Goal: Find specific page/section: Find specific page/section

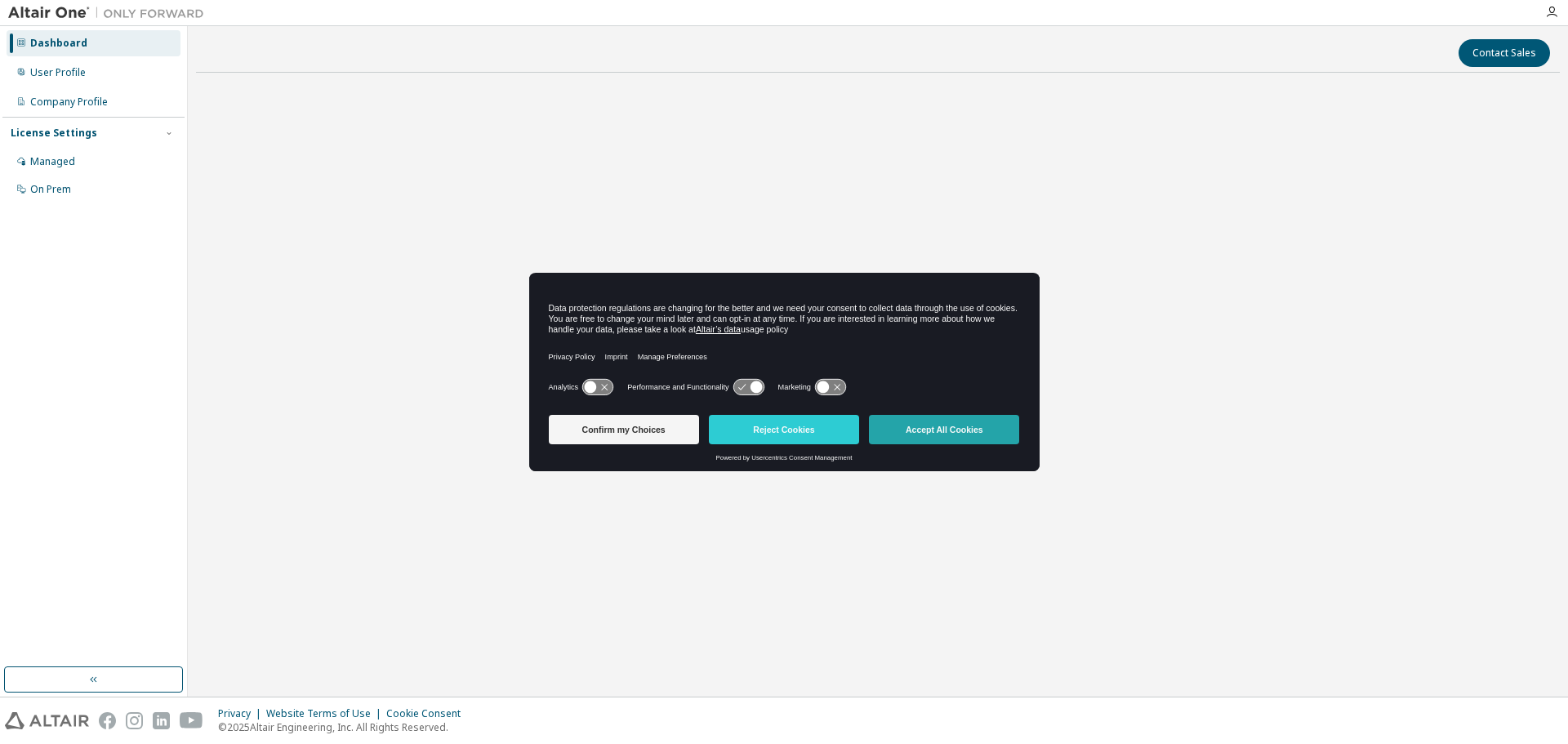
click at [916, 423] on button "Accept All Cookies" at bounding box center [944, 430] width 151 height 30
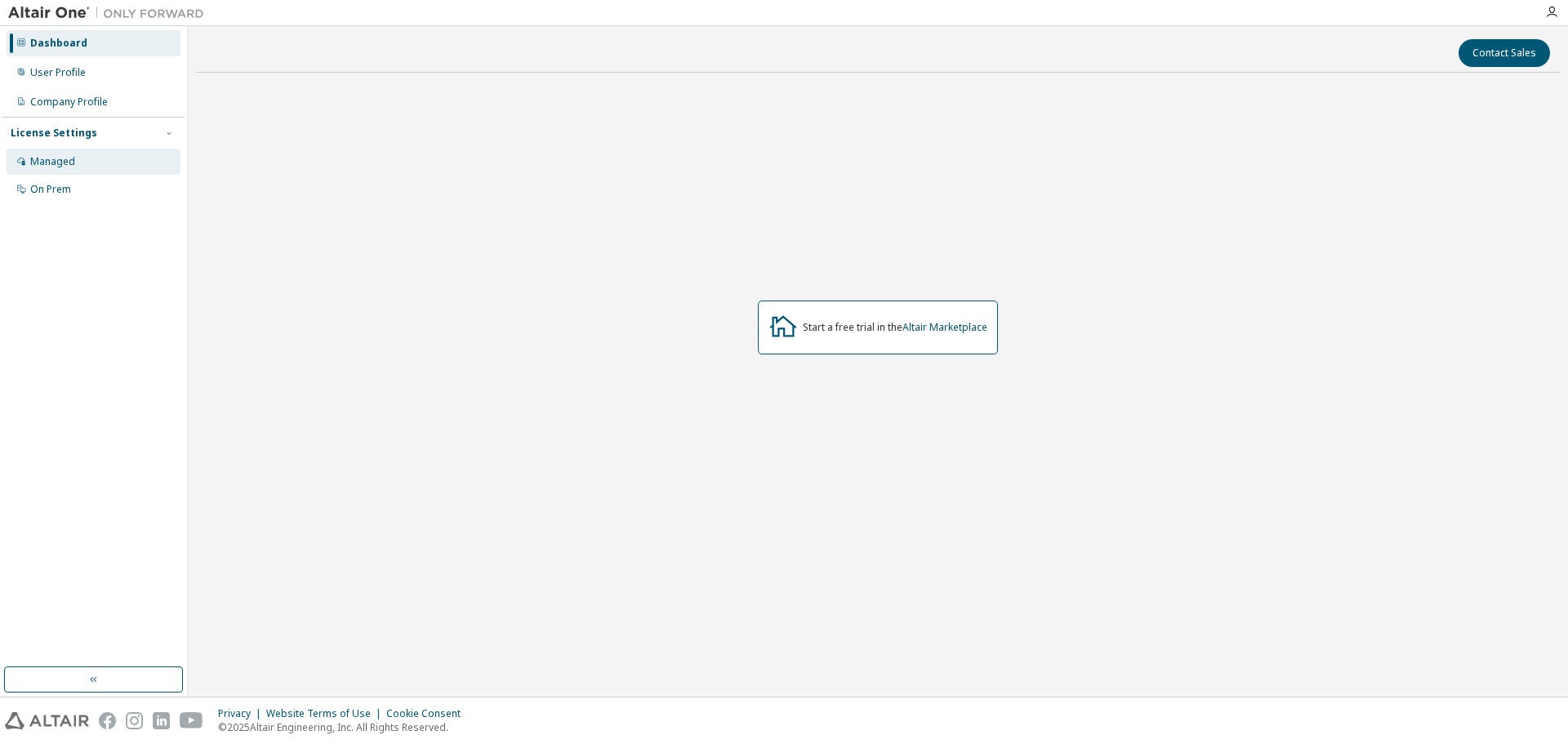
click at [67, 165] on div "Managed" at bounding box center [53, 161] width 45 height 13
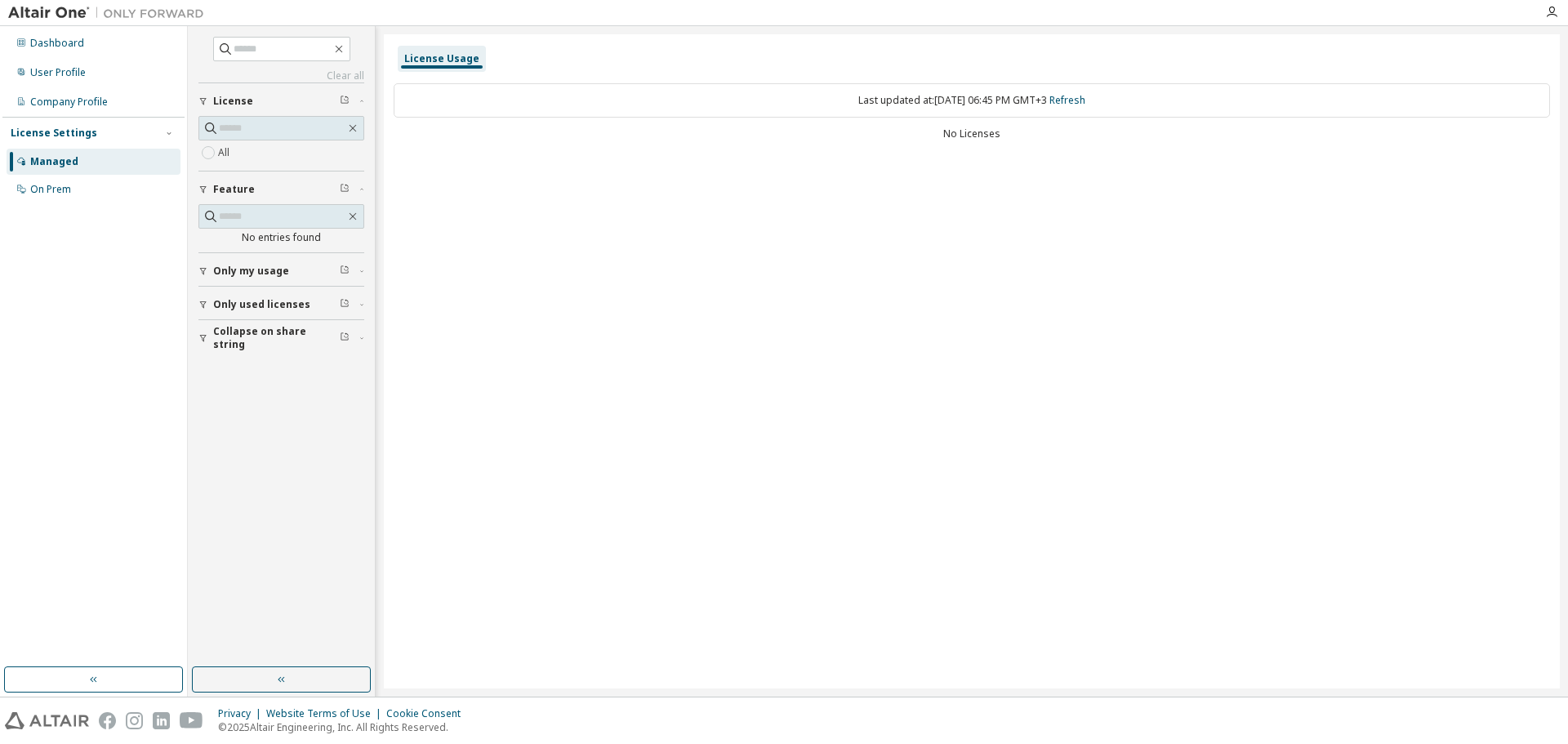
click at [289, 278] on button "Only my usage" at bounding box center [281, 271] width 165 height 35
click at [289, 273] on div "Only my usage" at bounding box center [286, 271] width 146 height 13
click at [286, 299] on span "Only used licenses" at bounding box center [261, 304] width 98 height 13
click at [270, 308] on span "Only used licenses" at bounding box center [261, 304] width 98 height 13
